Goal: Task Accomplishment & Management: Complete application form

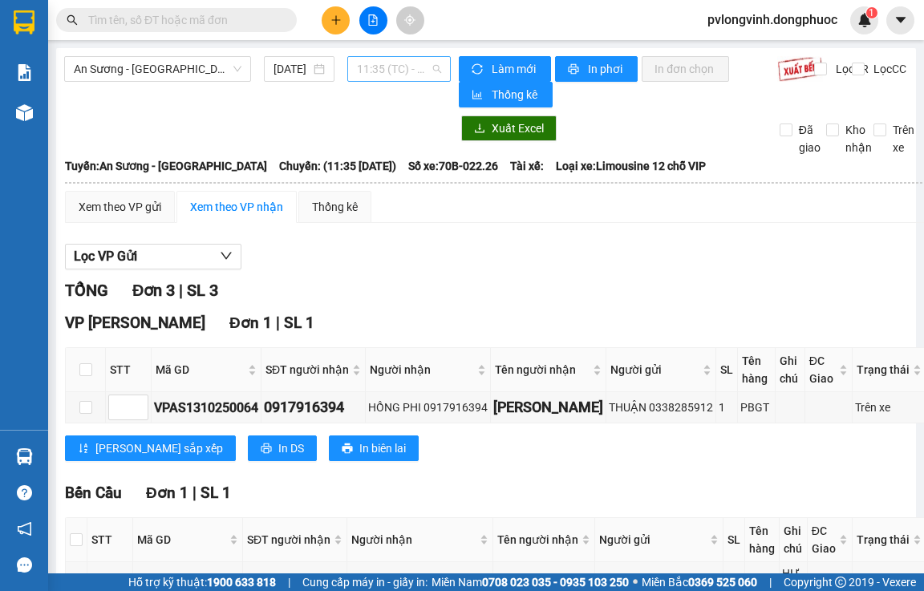
click at [403, 69] on span "11:35 (TC) - 70B-022.26" at bounding box center [399, 69] width 84 height 24
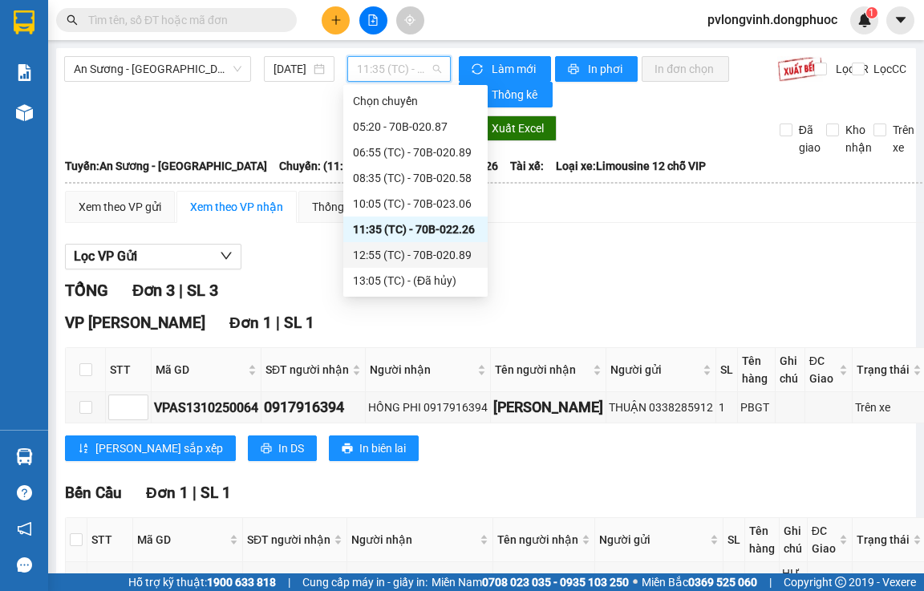
click at [449, 250] on div "12:55 (TC) - 70B-020.89" at bounding box center [415, 255] width 125 height 18
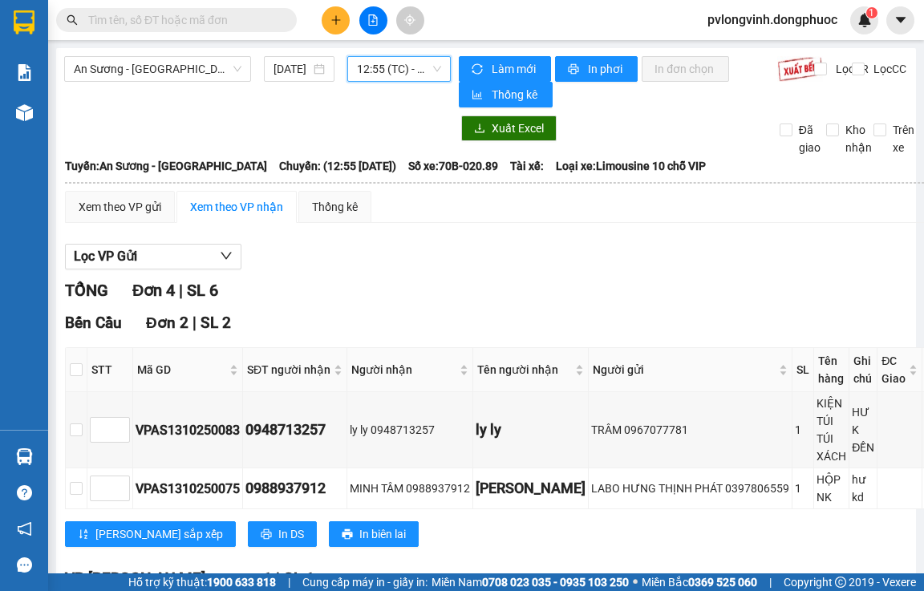
click at [428, 80] on div "12:55 (TC) - 70B-020.89" at bounding box center [398, 69] width 103 height 26
click at [396, 60] on span "12:55 (TC) - 70B-020.89" at bounding box center [399, 69] width 84 height 24
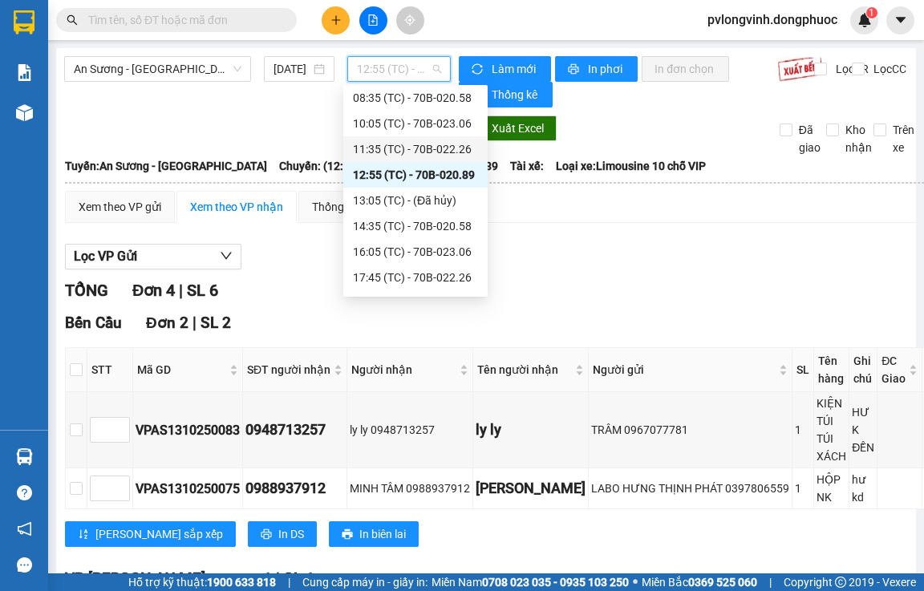
click at [441, 150] on div "11:35 (TC) - 70B-022.26" at bounding box center [415, 149] width 125 height 18
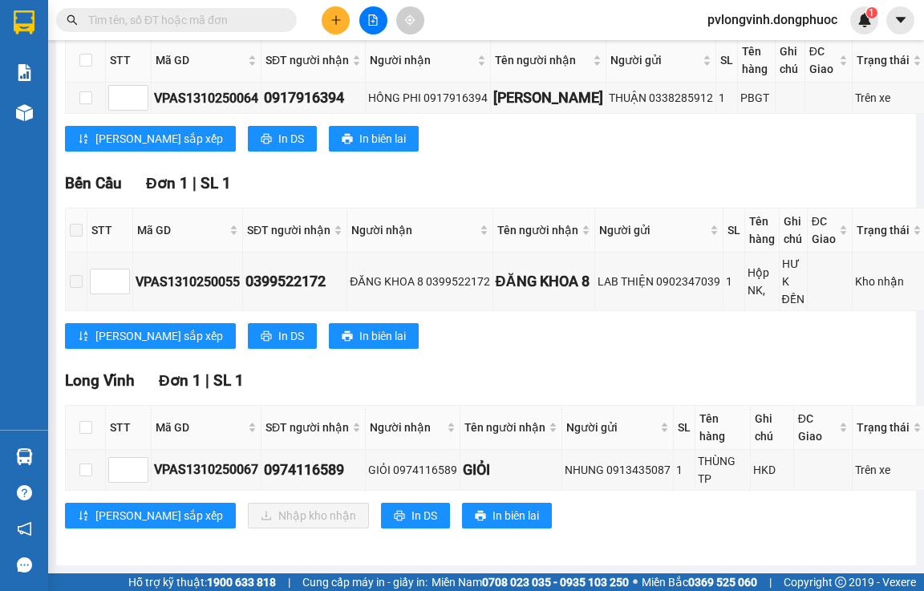
scroll to position [322, 0]
drag, startPoint x: 265, startPoint y: 459, endPoint x: 347, endPoint y: 470, distance: 83.4
click at [347, 470] on td "0974116589" at bounding box center [313, 470] width 104 height 41
copy div "0974116589"
click at [207, 22] on input "text" at bounding box center [182, 20] width 189 height 18
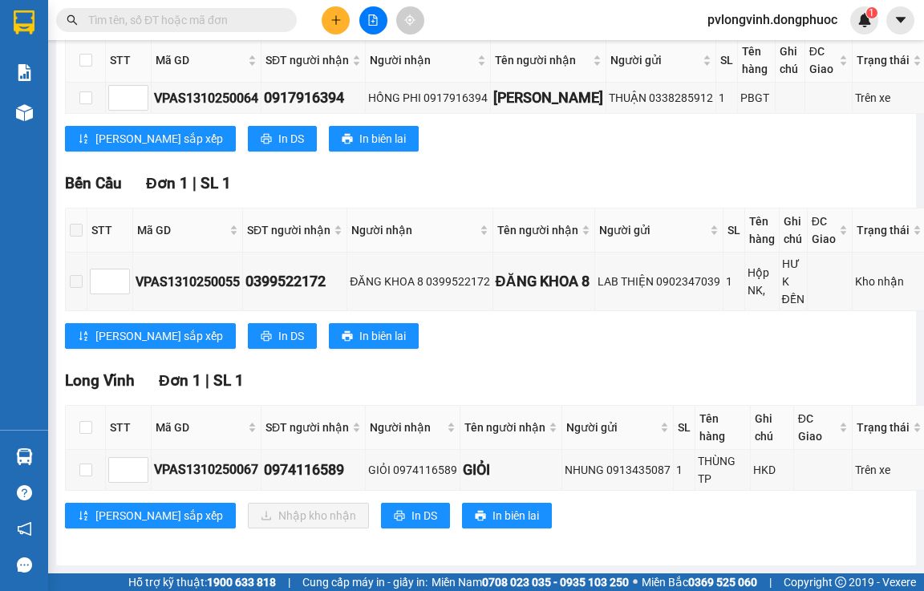
paste input "0974116589"
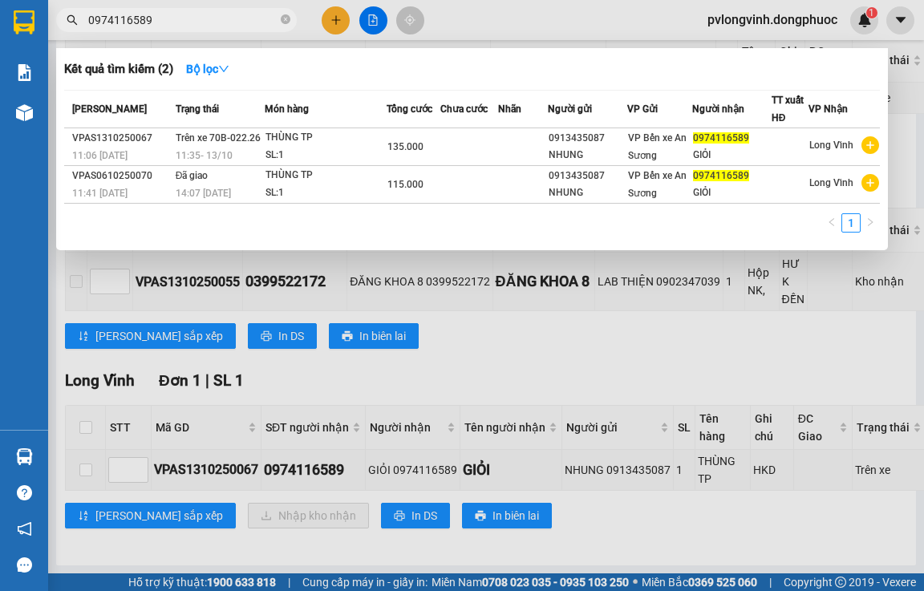
type input "0974116589"
click at [910, 95] on div at bounding box center [462, 295] width 924 height 591
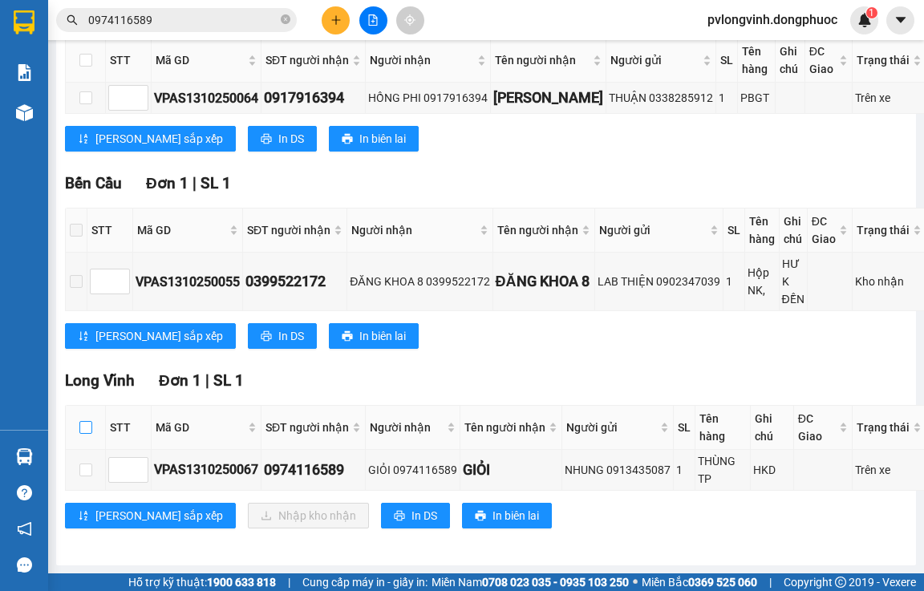
click at [86, 421] on input "checkbox" at bounding box center [85, 427] width 13 height 13
checkbox input "true"
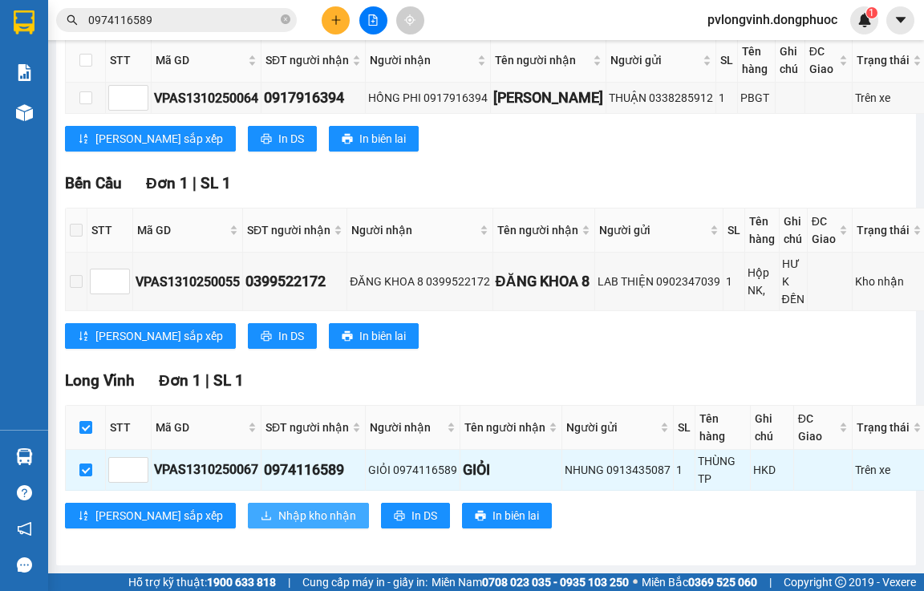
click at [278, 507] on span "Nhập kho nhận" at bounding box center [317, 516] width 78 height 18
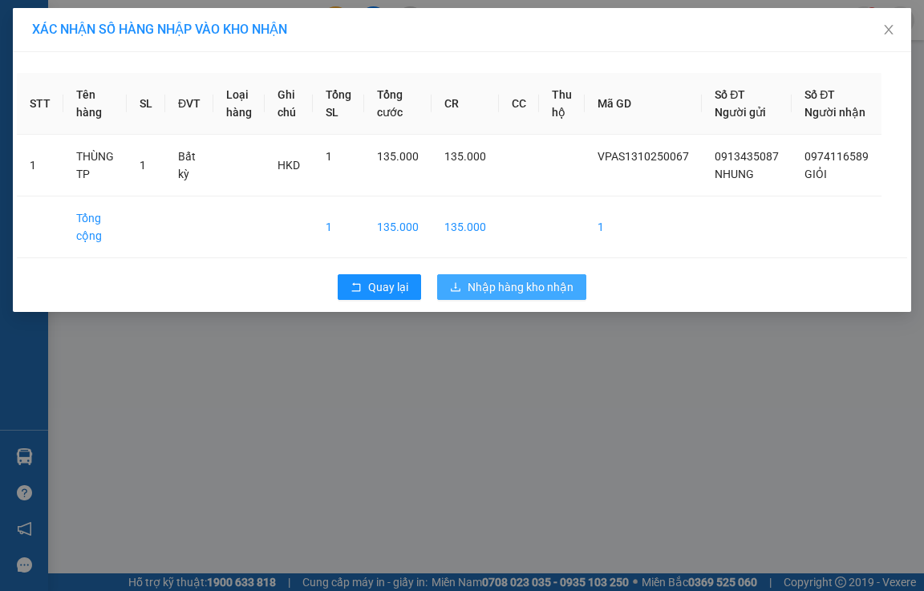
click at [564, 296] on span "Nhập hàng kho nhận" at bounding box center [521, 287] width 106 height 18
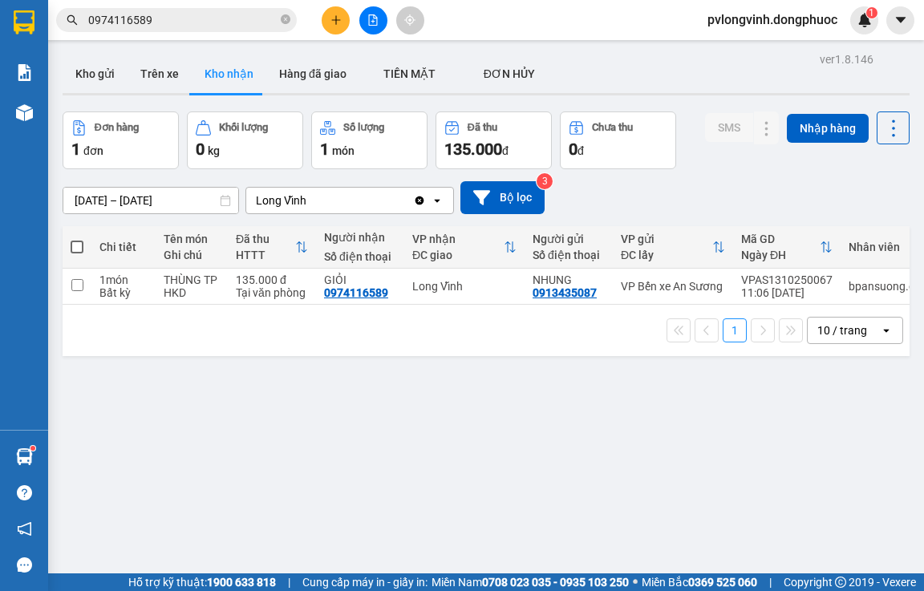
click at [381, 30] on button at bounding box center [373, 20] width 28 height 28
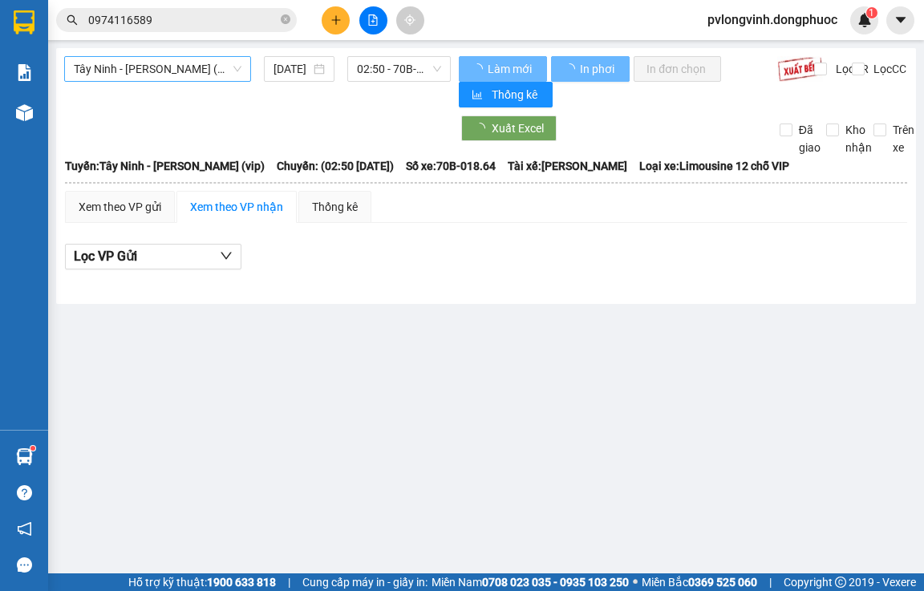
click at [177, 60] on span "Tây Ninh - [PERSON_NAME] (vip)" at bounding box center [158, 69] width 168 height 24
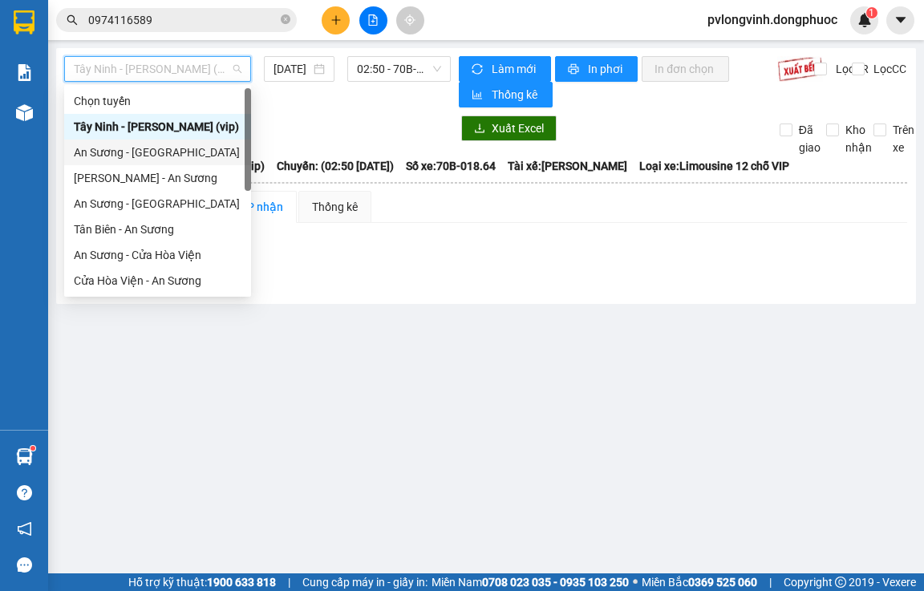
click at [143, 158] on div "An Sương - [GEOGRAPHIC_DATA]" at bounding box center [158, 153] width 168 height 18
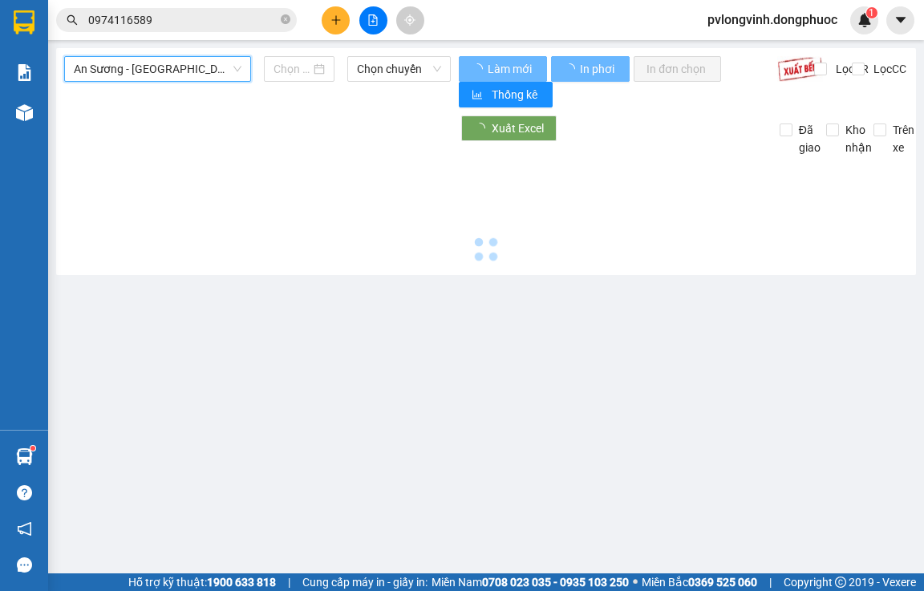
type input "[DATE]"
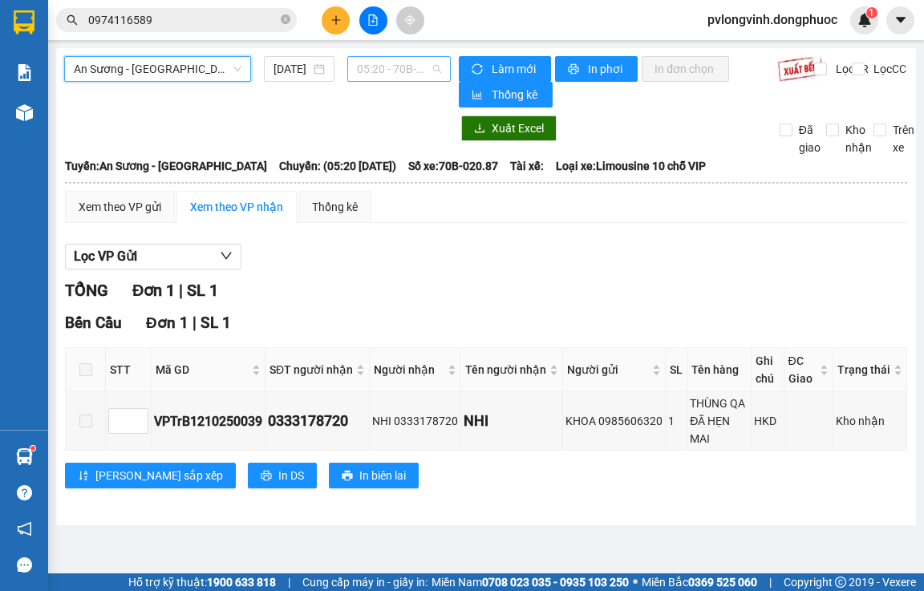
click at [411, 75] on span "05:20 - 70B-020.87" at bounding box center [399, 69] width 84 height 24
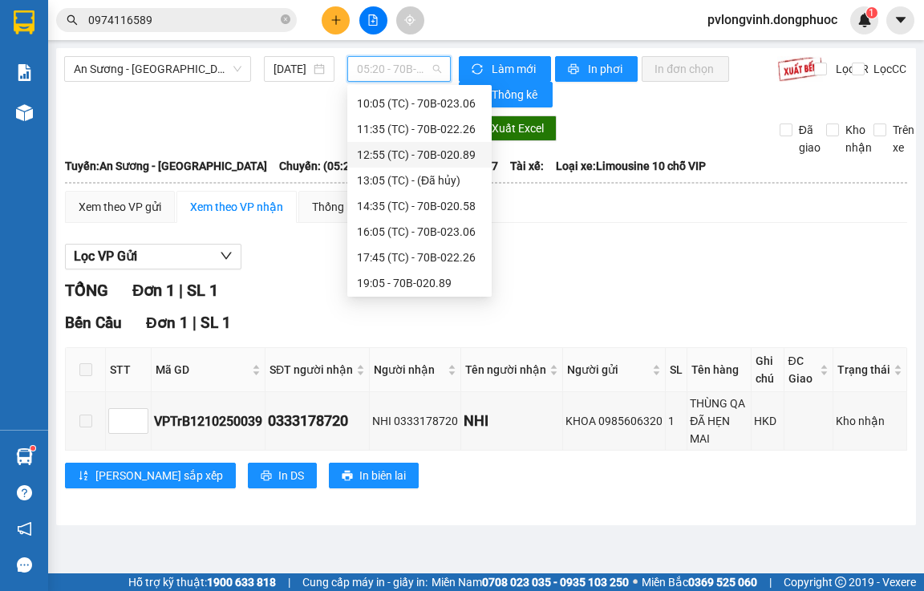
scroll to position [103, 0]
click at [439, 156] on div "12:55 (TC) - 70B-020.89" at bounding box center [419, 153] width 125 height 18
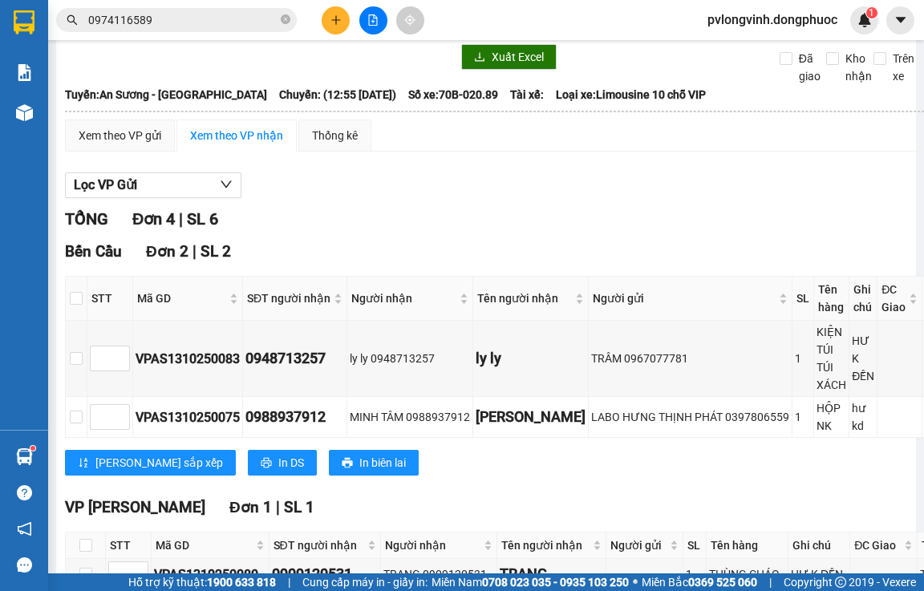
scroll to position [14, 0]
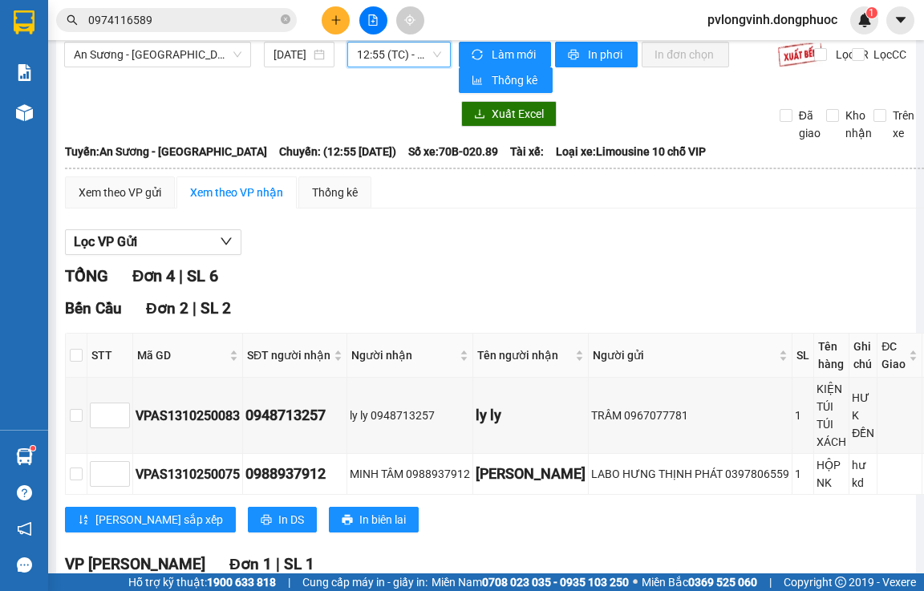
click at [409, 47] on span "12:55 (TC) - 70B-020.89" at bounding box center [399, 55] width 84 height 24
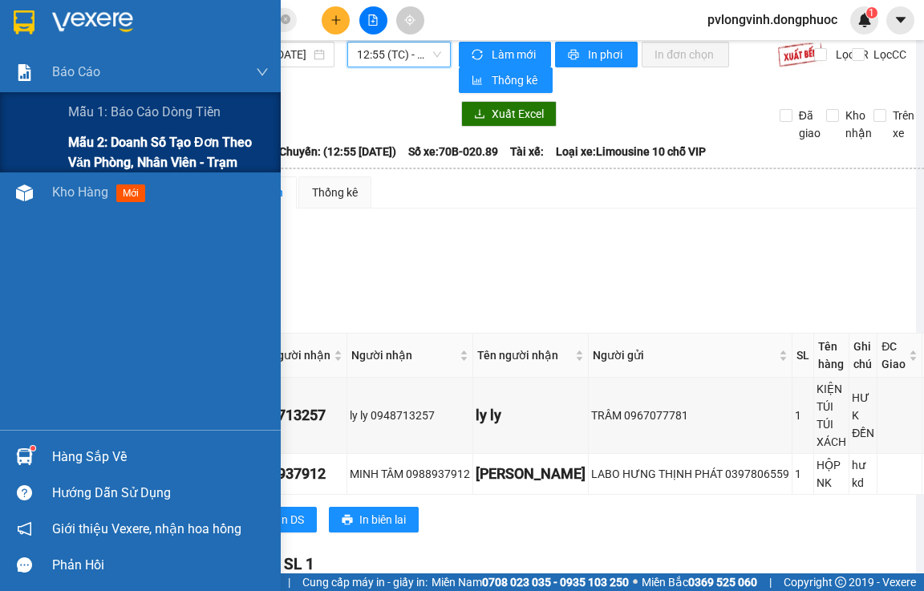
click at [86, 144] on span "Mẫu 2: Doanh số tạo đơn theo Văn phòng, nhân viên - Trạm" at bounding box center [168, 152] width 200 height 40
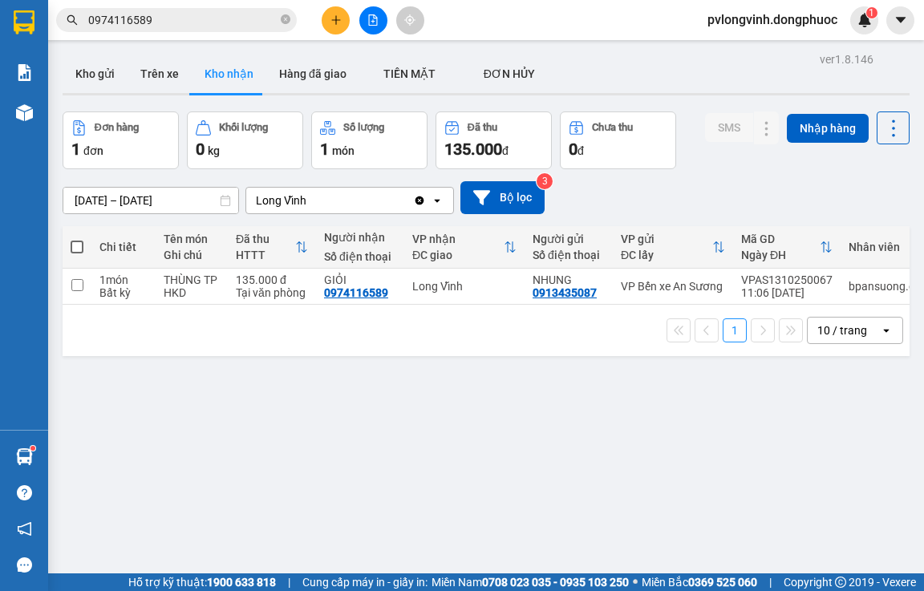
click at [193, 8] on span "0974116589" at bounding box center [176, 20] width 241 height 24
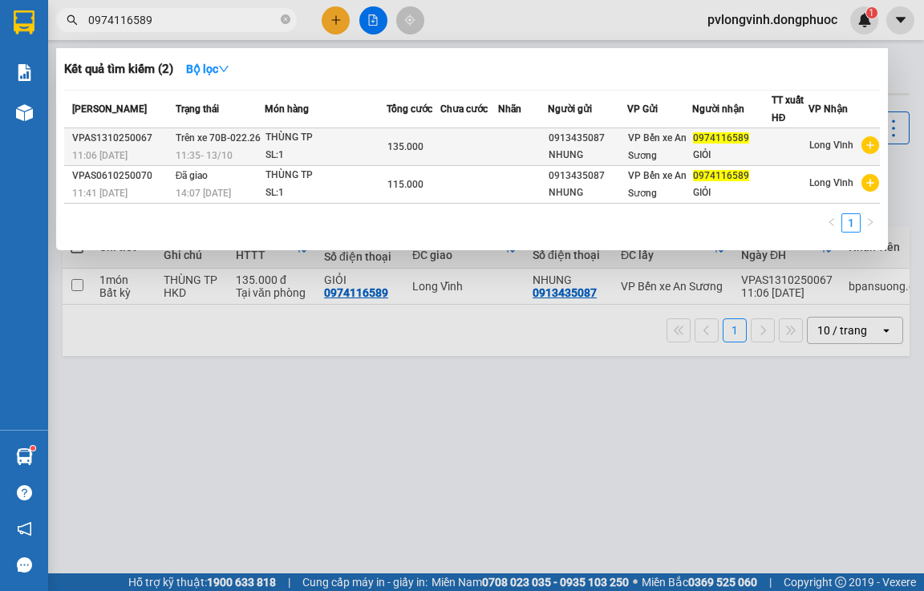
click at [296, 142] on div "THÙNG TP" at bounding box center [325, 138] width 120 height 18
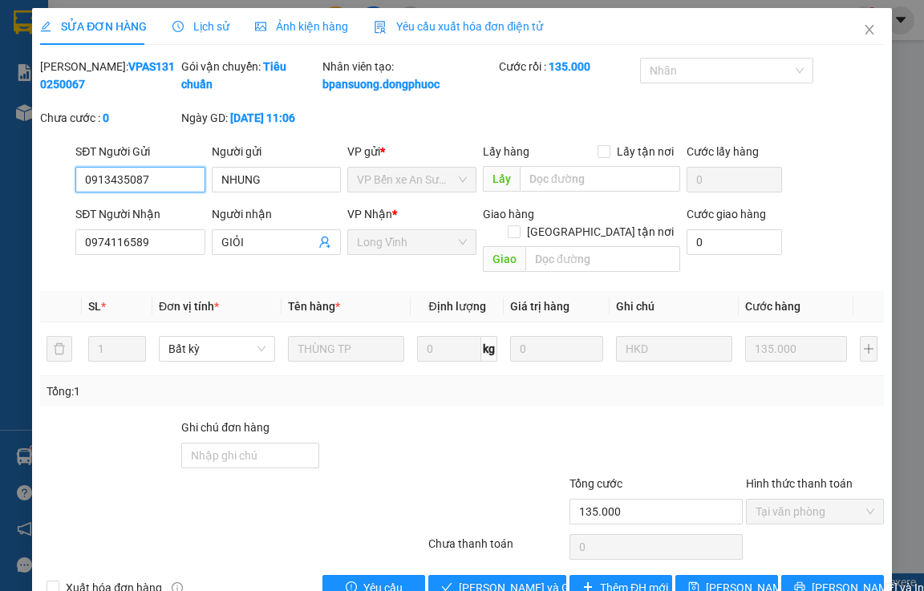
type input "0913435087"
type input "NHUNG"
type input "0974116589"
type input "GIỎI"
type input "135.000"
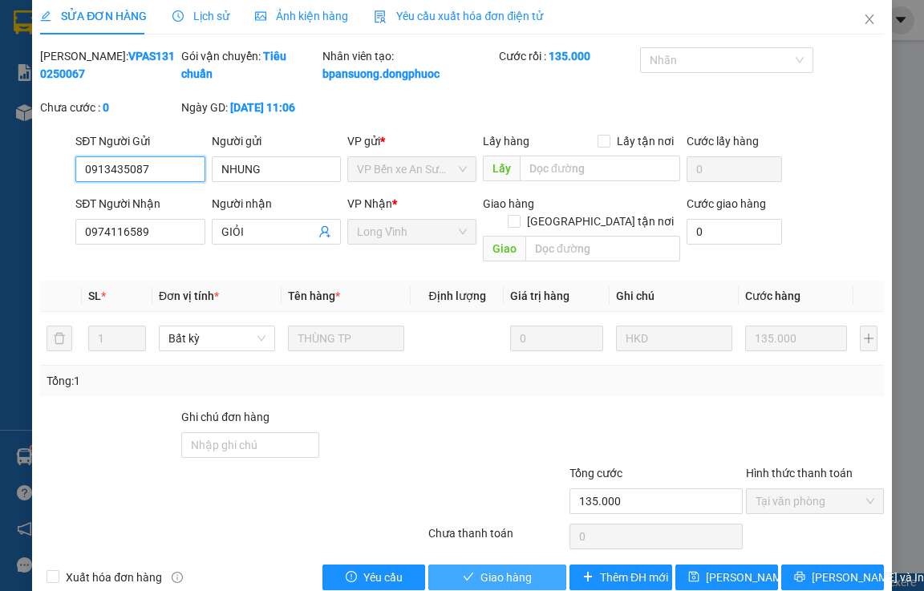
scroll to position [41, 0]
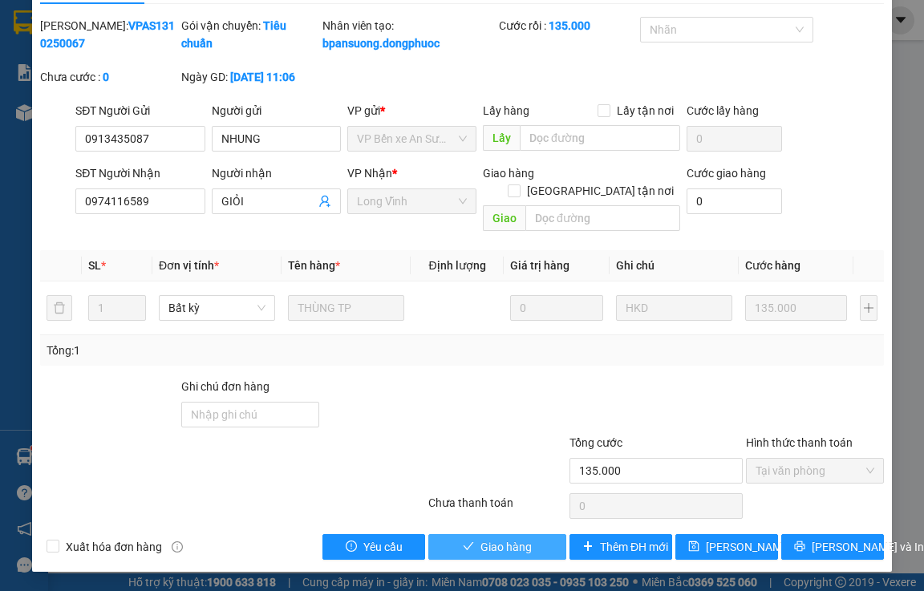
click at [506, 546] on span "Giao hàng" at bounding box center [505, 547] width 51 height 18
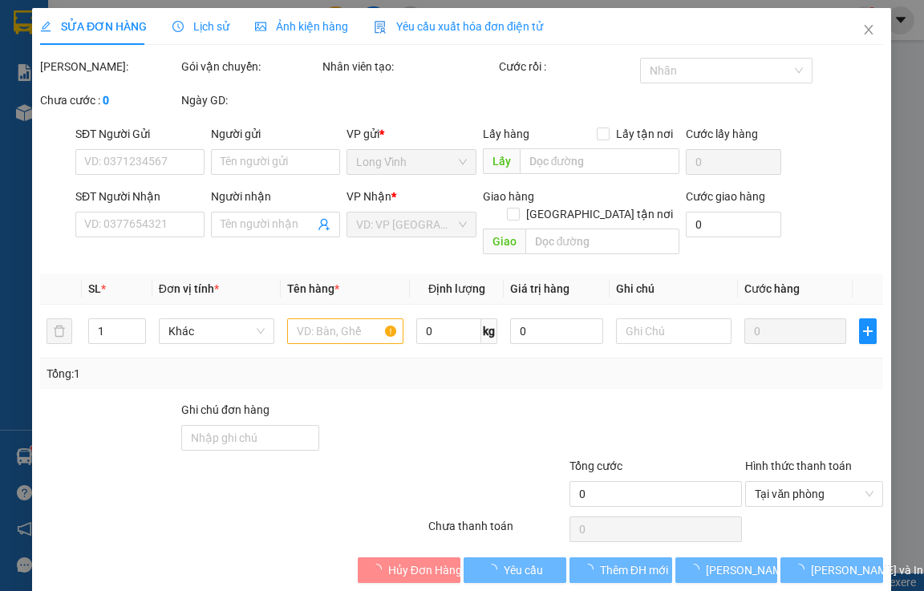
type input "0913435087"
type input "NHUNG"
type input "0974116589"
type input "GIỎI"
type input "135.000"
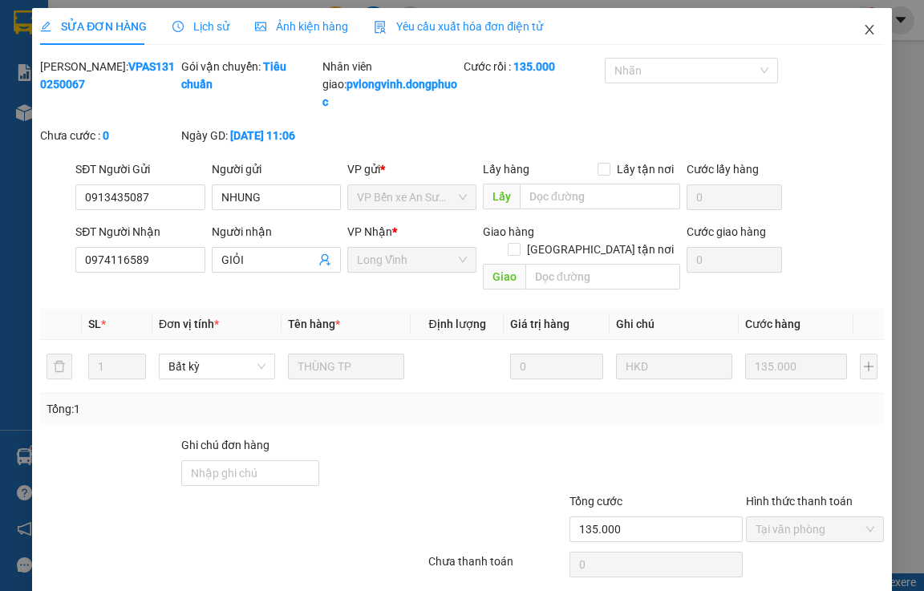
click at [863, 28] on icon "close" at bounding box center [869, 29] width 13 height 13
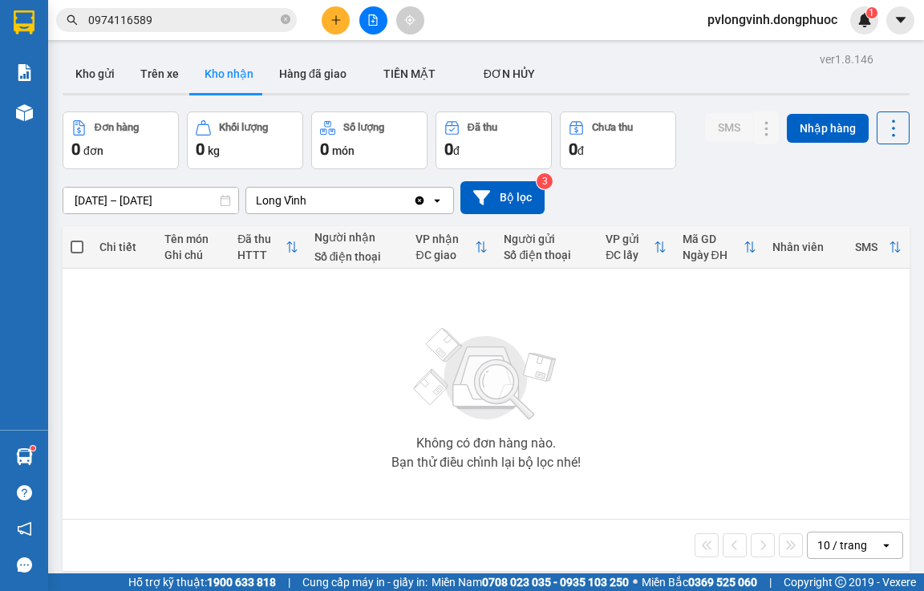
click at [376, 18] on icon "file-add" at bounding box center [373, 19] width 9 height 11
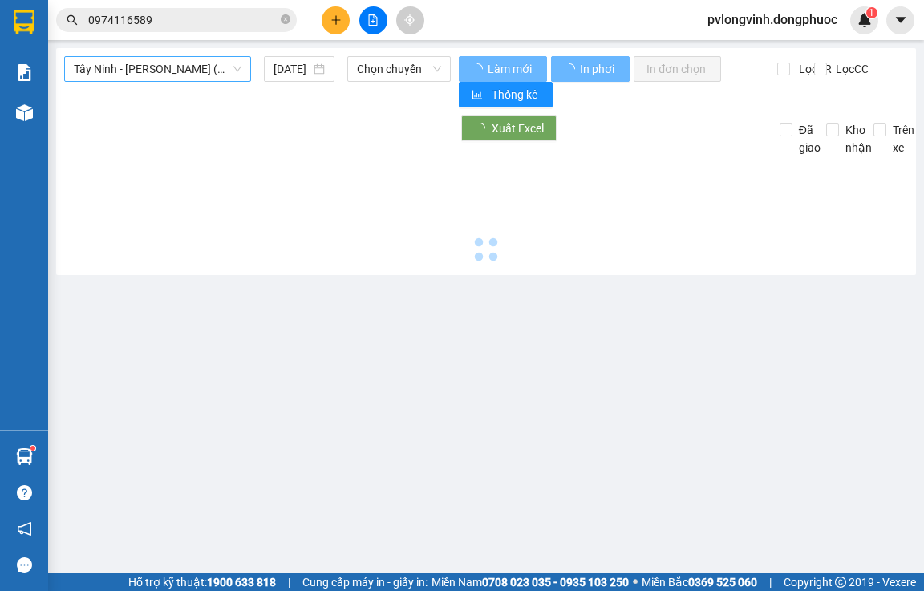
click at [185, 65] on span "Tây Ninh - [PERSON_NAME] (vip)" at bounding box center [158, 69] width 168 height 24
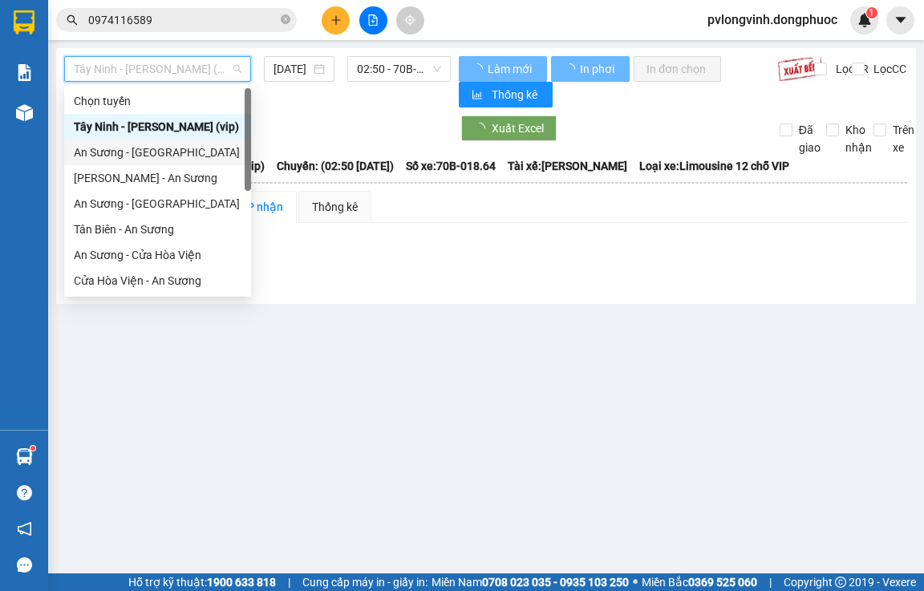
drag, startPoint x: 126, startPoint y: 148, endPoint x: 191, endPoint y: 123, distance: 69.6
click at [127, 148] on div "An Sương - [GEOGRAPHIC_DATA]" at bounding box center [158, 153] width 168 height 18
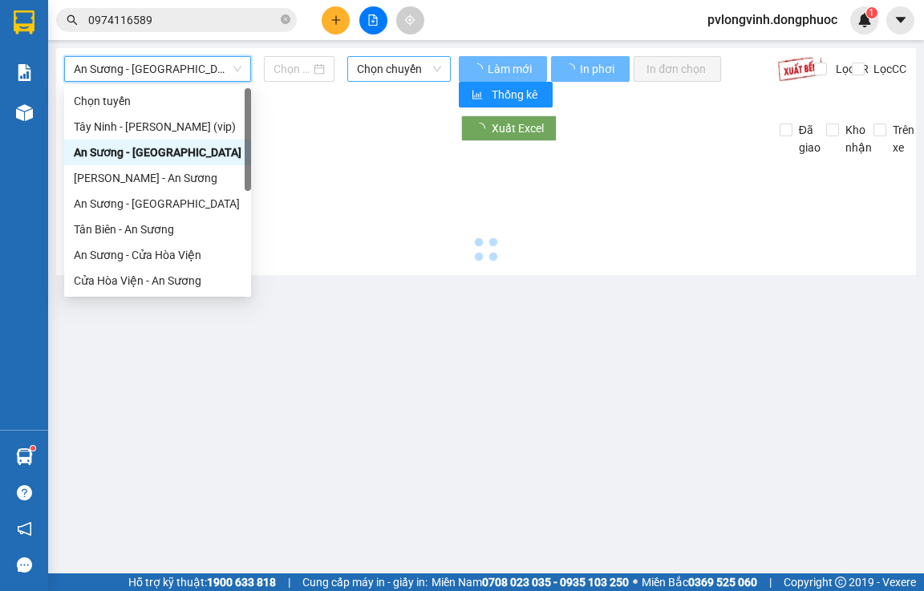
type input "[DATE]"
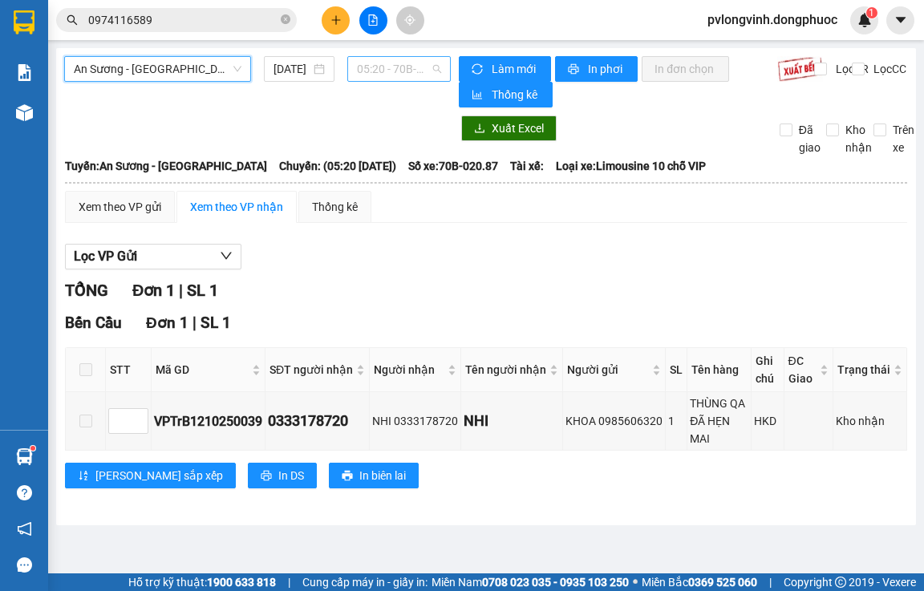
click at [399, 59] on span "05:20 - 70B-020.87" at bounding box center [399, 69] width 84 height 24
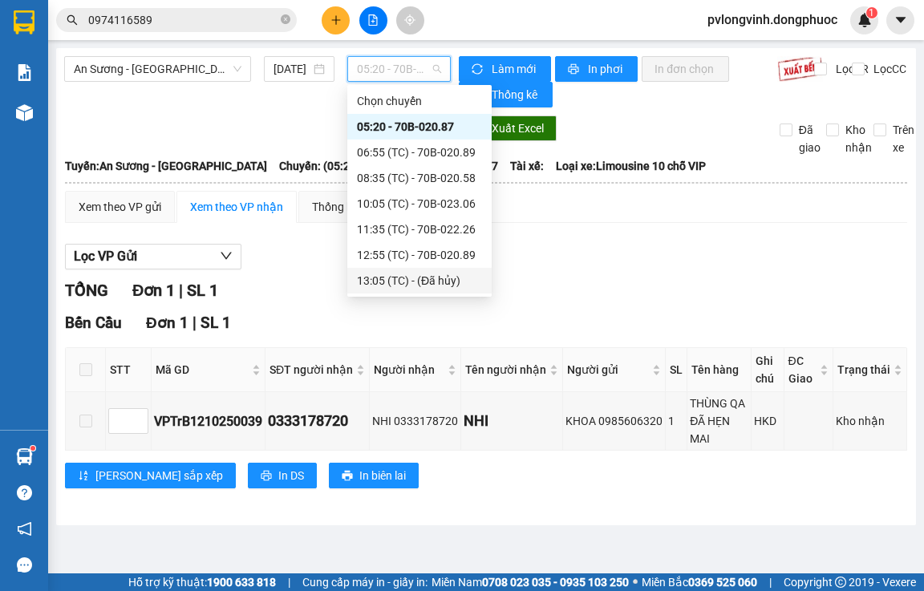
scroll to position [80, 0]
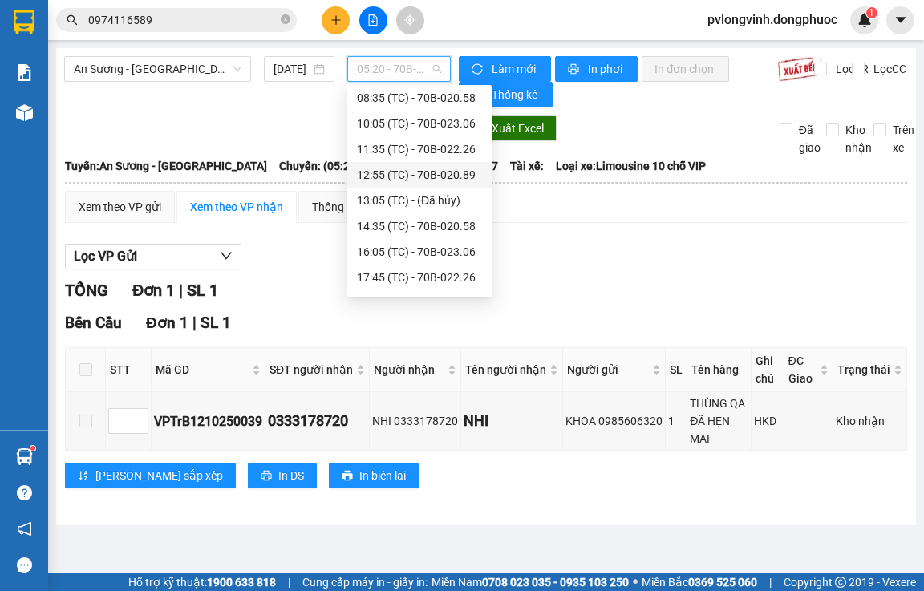
click at [460, 178] on div "12:55 (TC) - 70B-020.89" at bounding box center [419, 175] width 125 height 18
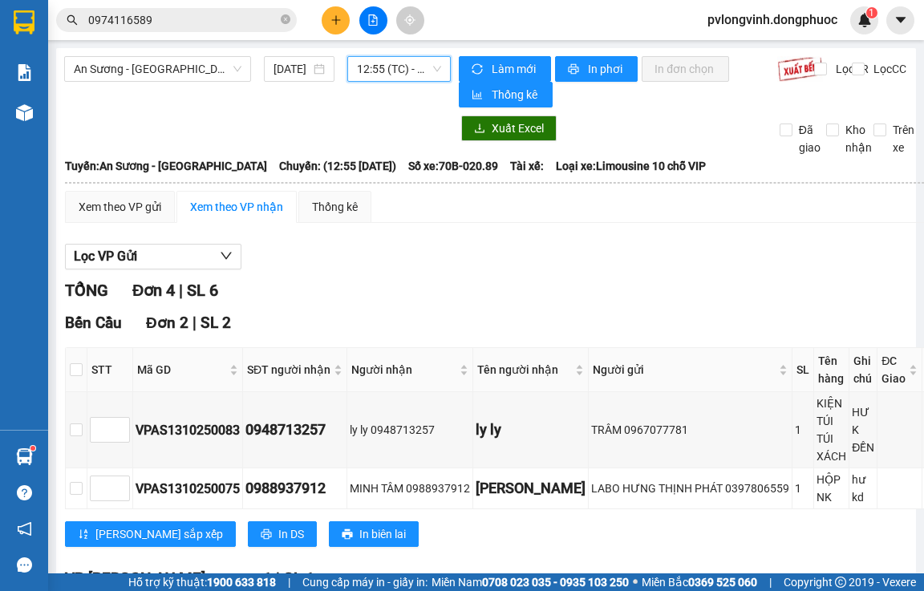
click at [375, 68] on span "12:55 (TC) - 70B-020.89" at bounding box center [399, 69] width 84 height 24
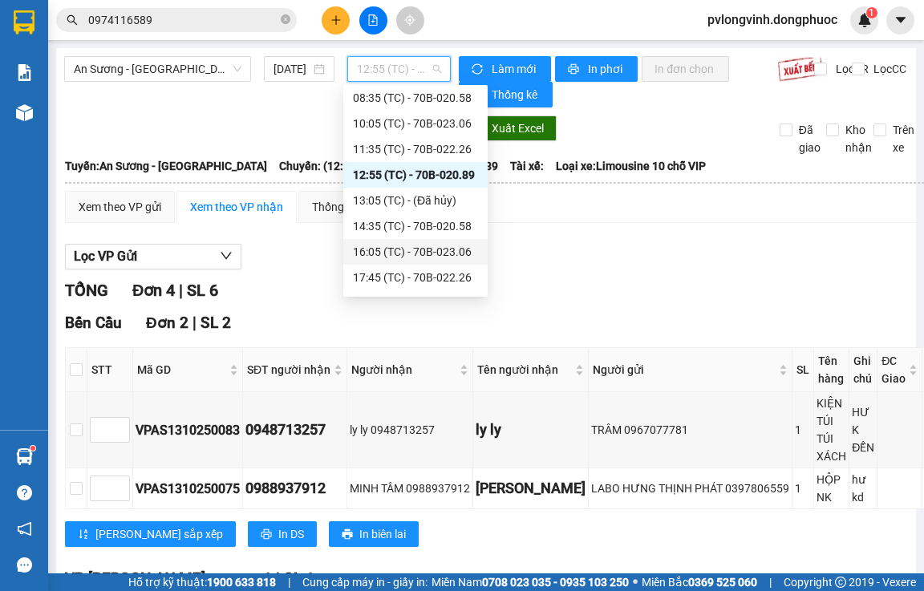
scroll to position [103, 0]
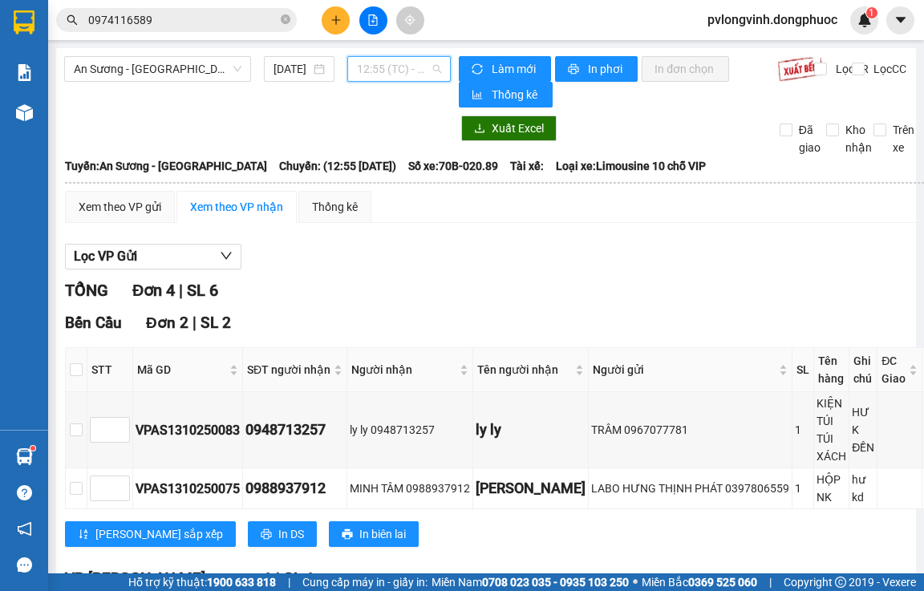
click at [364, 74] on span "12:55 (TC) - 70B-020.89" at bounding box center [399, 69] width 84 height 24
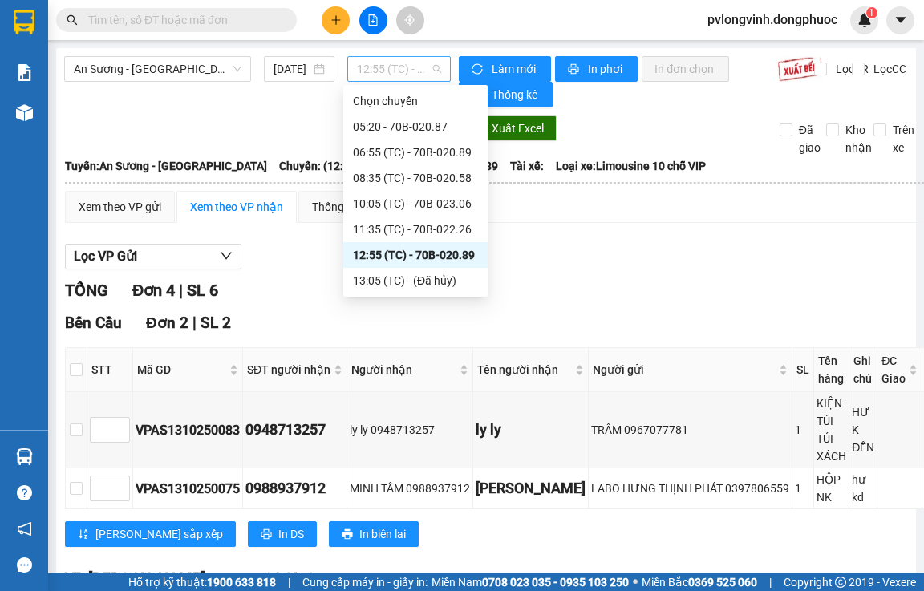
click at [393, 65] on span "12:55 (TC) - 70B-020.89" at bounding box center [399, 69] width 84 height 24
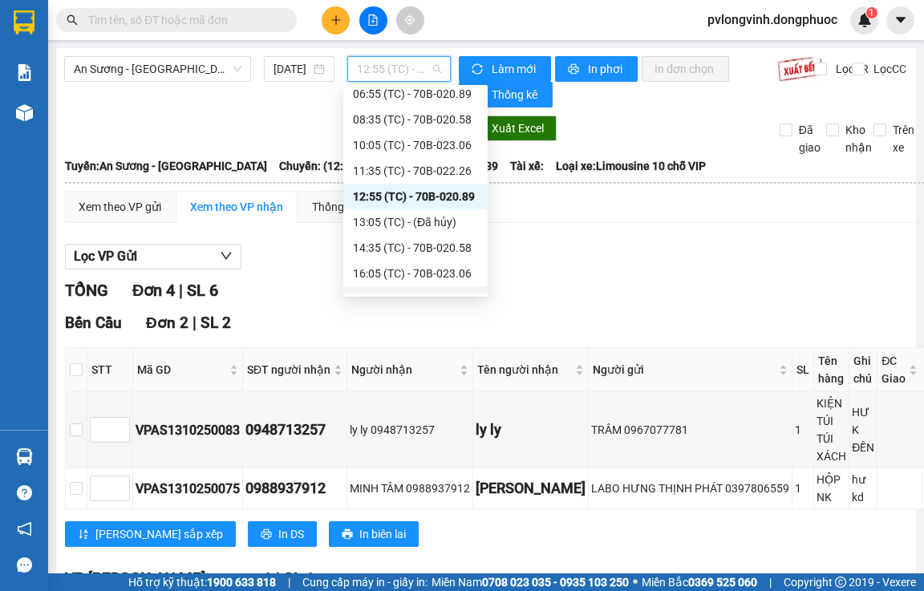
scroll to position [80, 0]
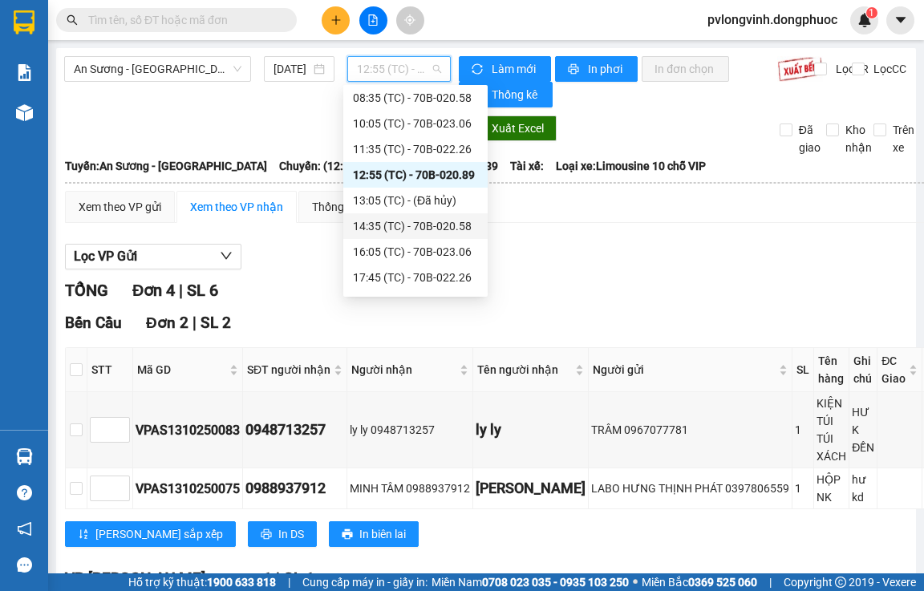
click at [430, 226] on div "14:35 (TC) - 70B-020.58" at bounding box center [415, 226] width 125 height 18
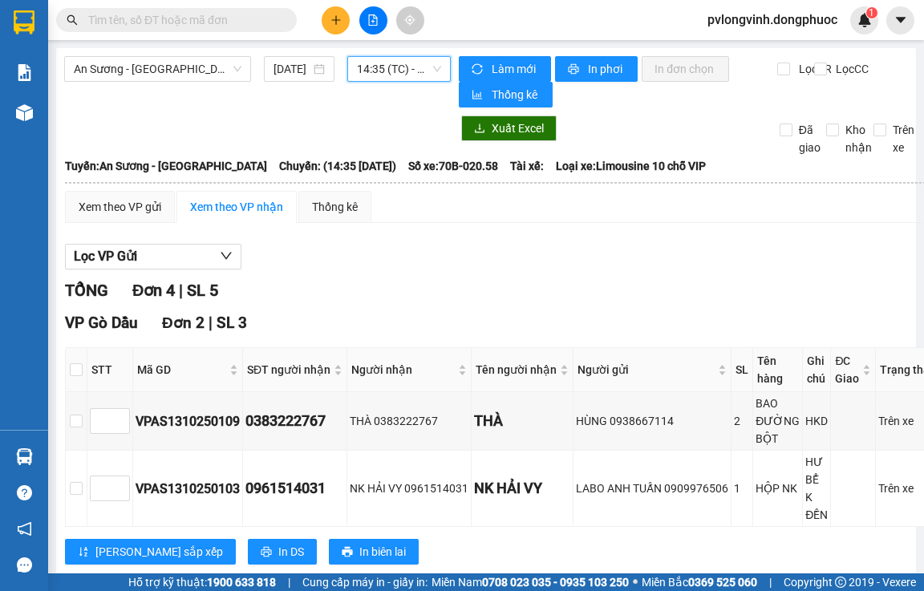
click at [375, 73] on span "14:35 (TC) - 70B-020.58" at bounding box center [399, 69] width 84 height 24
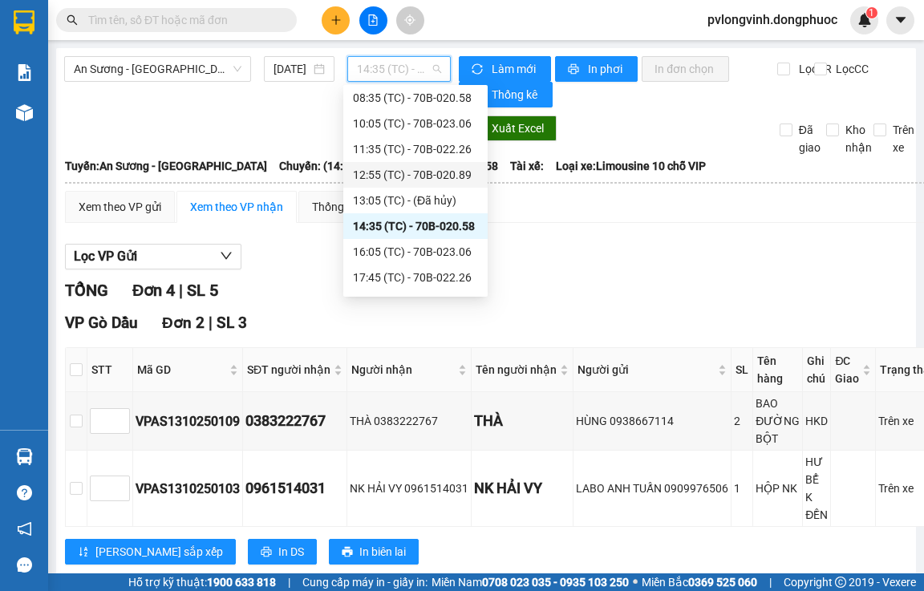
click at [451, 173] on div "12:55 (TC) - 70B-020.89" at bounding box center [415, 175] width 125 height 18
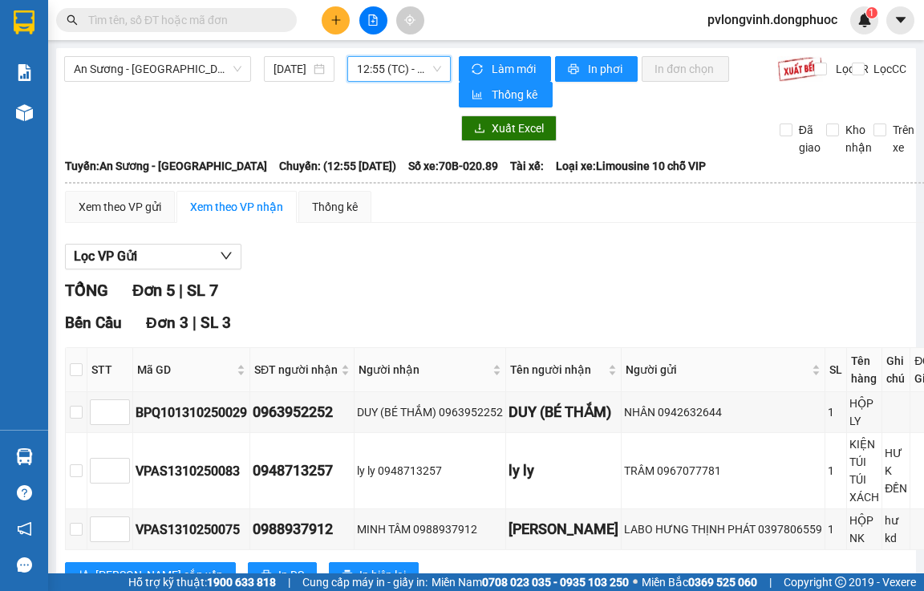
click at [386, 71] on span "12:55 (TC) - 70B-020.89" at bounding box center [399, 69] width 84 height 24
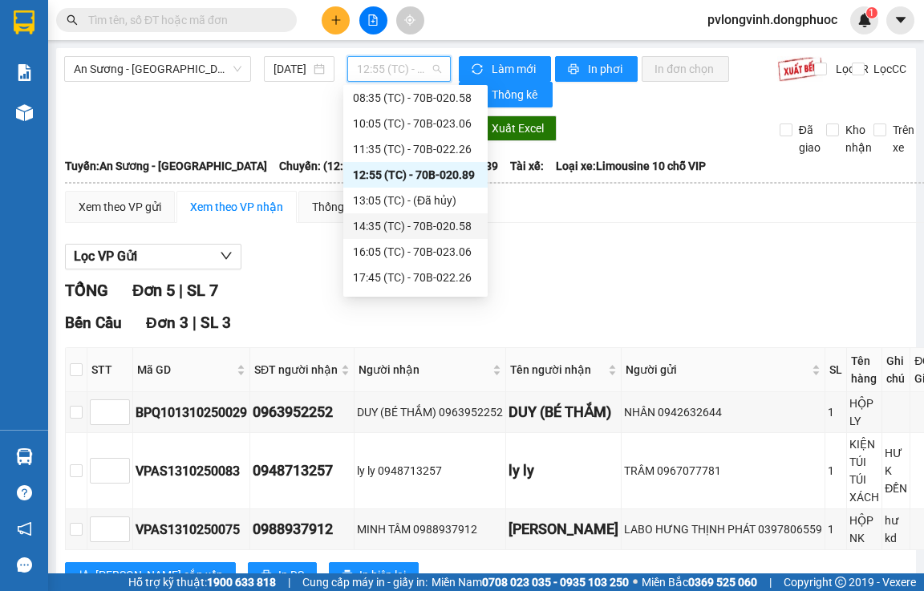
click at [423, 225] on div "14:35 (TC) - 70B-020.58" at bounding box center [415, 226] width 125 height 18
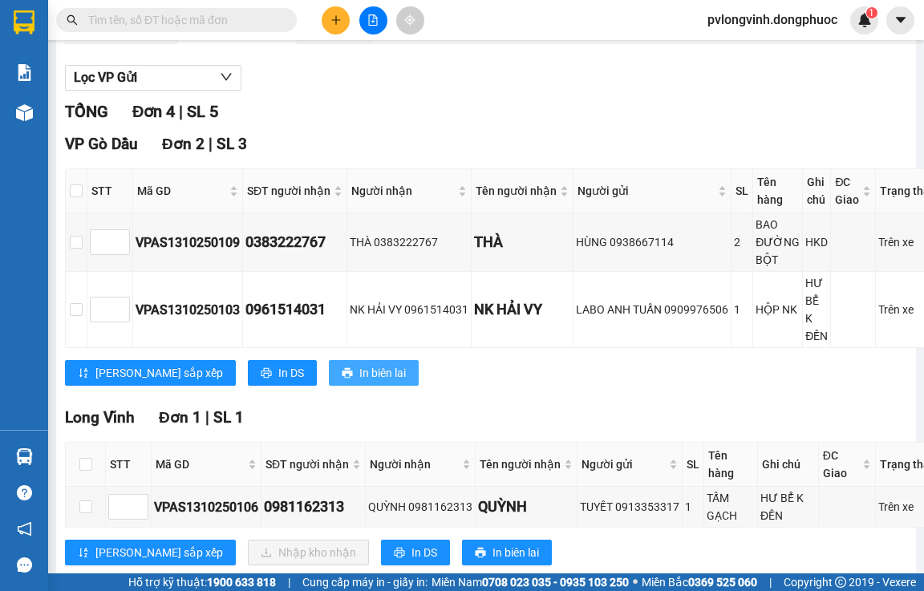
scroll to position [160, 0]
